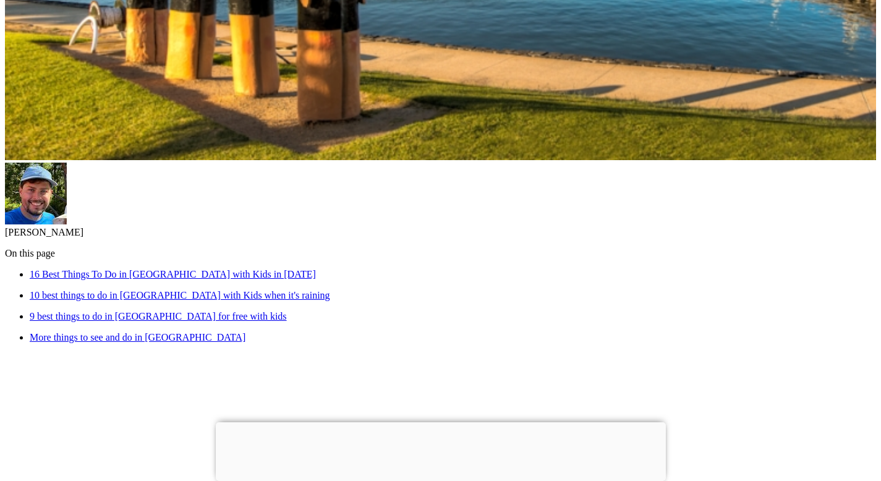
scroll to position [369, 0]
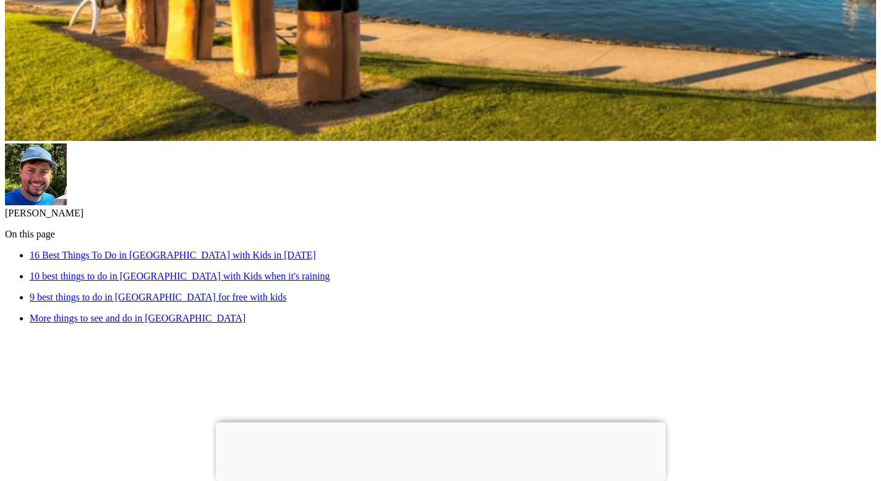
click at [316, 250] on link "16 Best Things To Do in [GEOGRAPHIC_DATA] with Kids in [DATE]" at bounding box center [173, 255] width 286 height 11
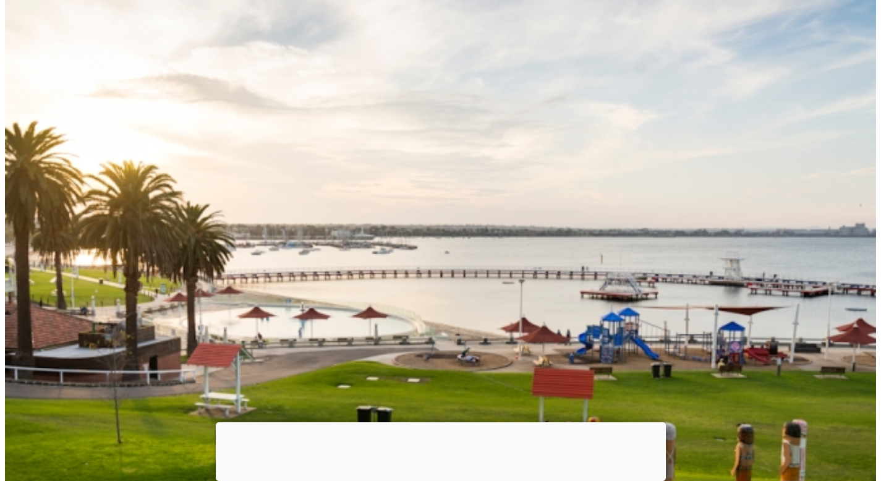
drag, startPoint x: 233, startPoint y: 403, endPoint x: 333, endPoint y: 403, distance: 99.5
copy p "Eastern Beach Sea Baths"
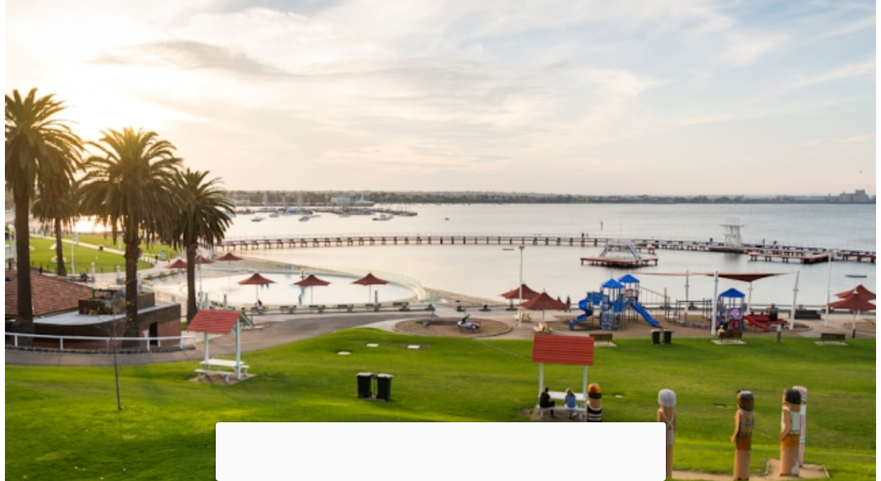
scroll to position [1172, 0]
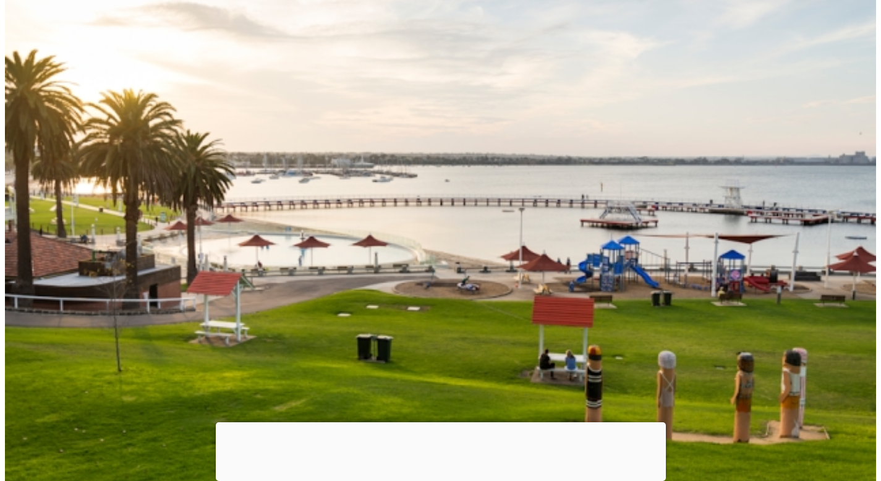
drag, startPoint x: 234, startPoint y: 333, endPoint x: 333, endPoint y: 334, distance: 99.5
copy p "Eastern Beach Sea Baths"
click at [535, 223] on img at bounding box center [440, 212] width 871 height 581
